Goal: Transaction & Acquisition: Obtain resource

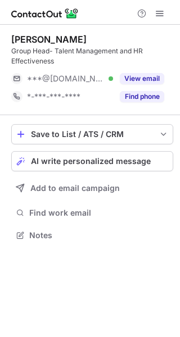
scroll to position [227, 180]
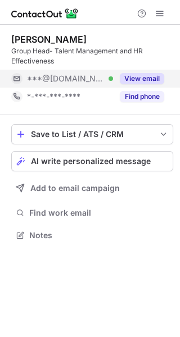
click at [132, 73] on button "View email" at bounding box center [141, 78] width 44 height 11
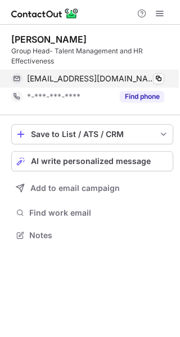
click at [164, 73] on div "[EMAIL_ADDRESS][DOMAIN_NAME] Verified Copy" at bounding box center [87, 79] width 153 height 18
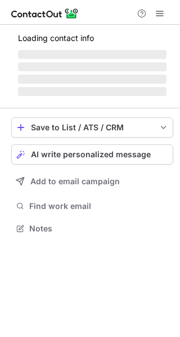
scroll to position [234, 180]
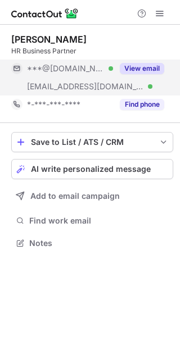
click at [121, 68] on button "View email" at bounding box center [141, 68] width 44 height 11
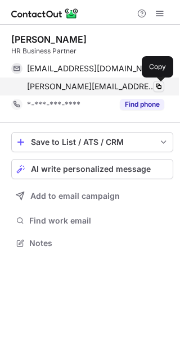
click at [162, 88] on span at bounding box center [158, 86] width 9 height 9
